Goal: Find contact information: Obtain details needed to contact an individual or organization

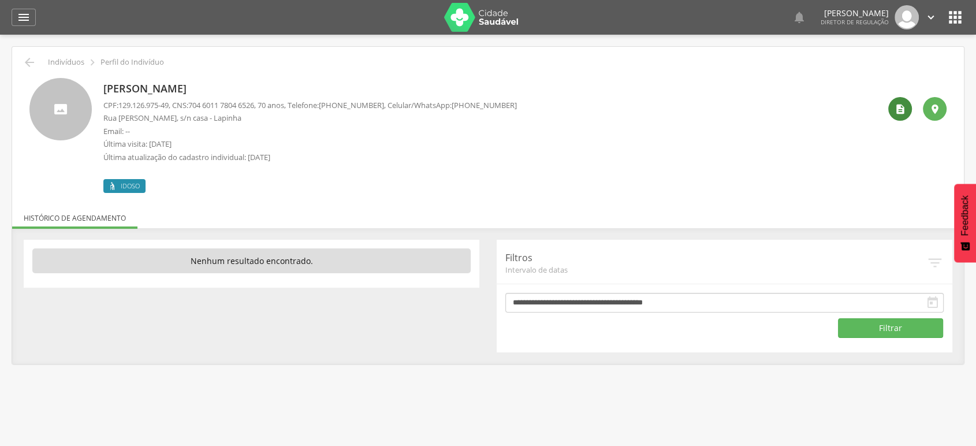
click at [901, 106] on icon "" at bounding box center [900, 109] width 12 height 12
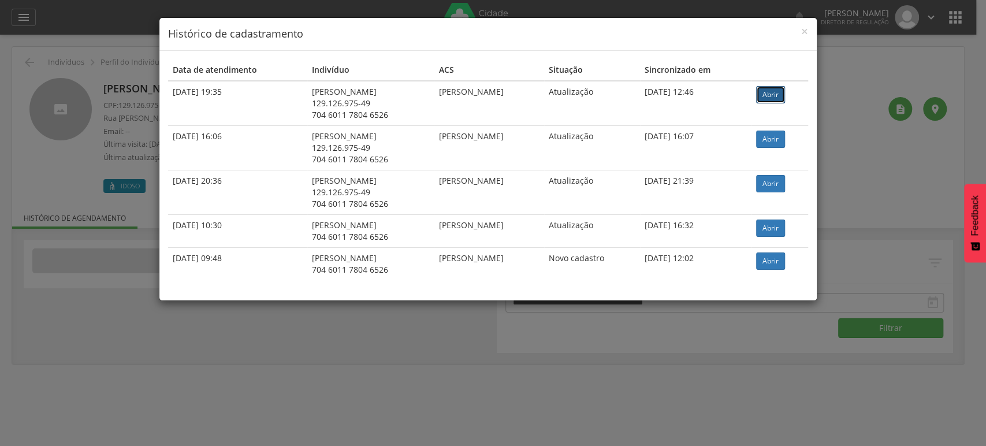
click at [776, 95] on link "Abrir" at bounding box center [770, 94] width 29 height 17
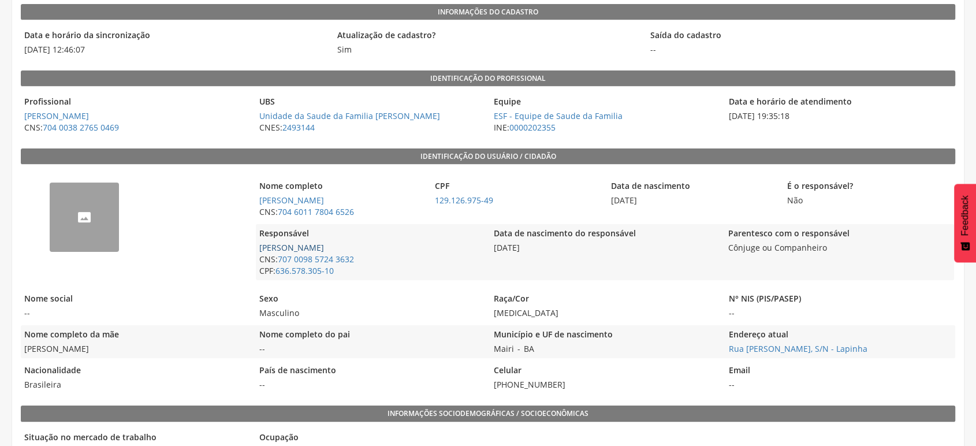
scroll to position [192, 0]
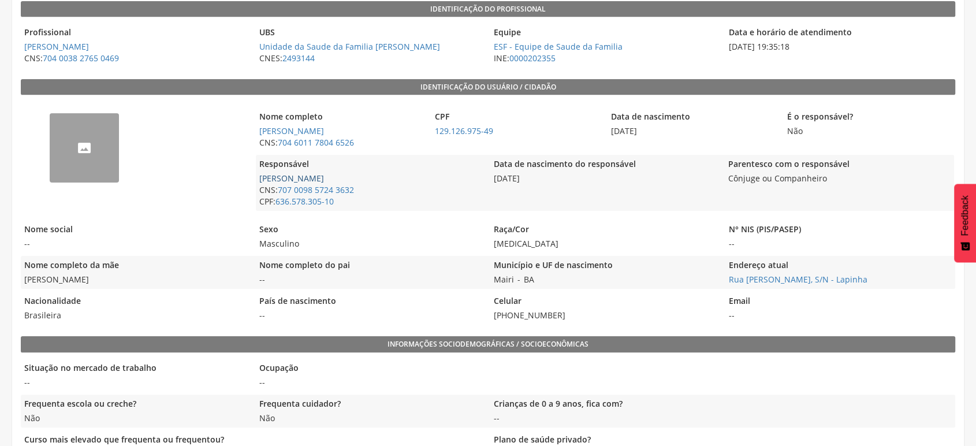
click at [323, 184] on link "[PERSON_NAME]" at bounding box center [291, 178] width 65 height 11
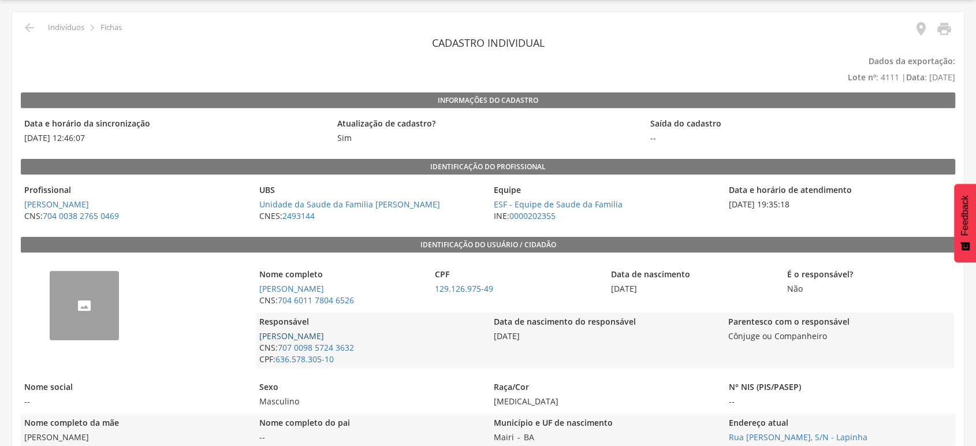
type input "**********"
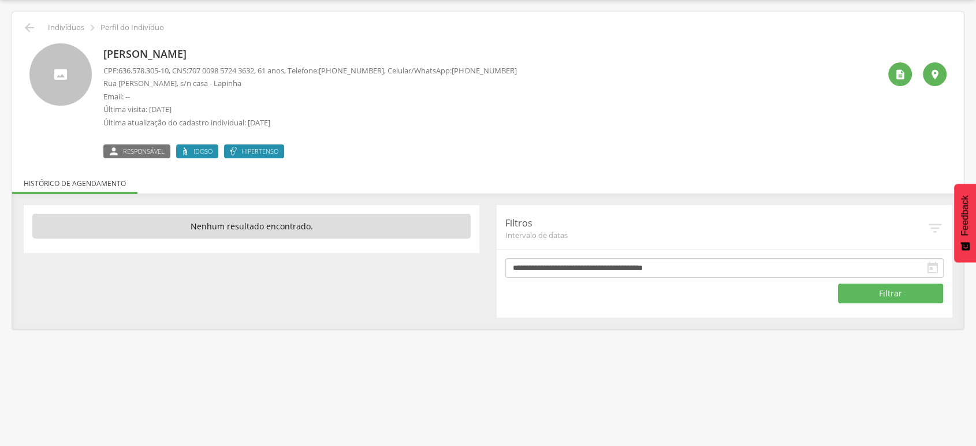
drag, startPoint x: 462, startPoint y: 68, endPoint x: 519, endPoint y: 68, distance: 56.6
click at [519, 68] on div "Ivanete Cerqueira Santana CPF: 636.578.305-10 , CNS: 707 0098 5724 3632 , 61 an…" at bounding box center [491, 100] width 776 height 115
copy span "(74) 99936-7595"
